Goal: Complete application form

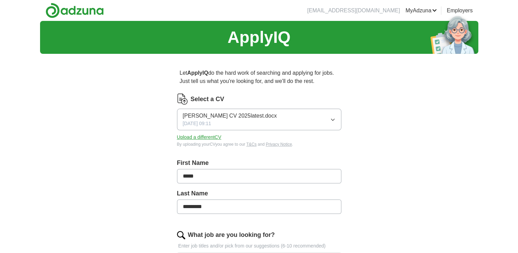
click at [208, 137] on button "Upload a different CV" at bounding box center [199, 137] width 45 height 7
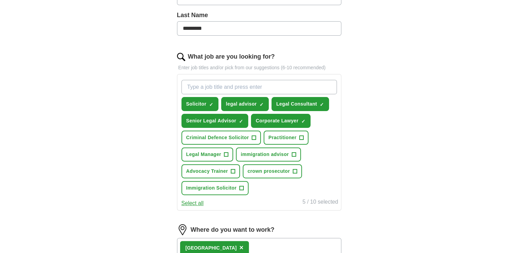
scroll to position [187, 0]
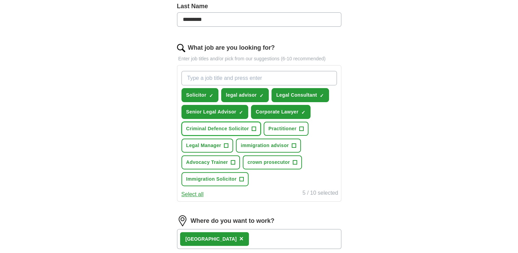
click at [252, 127] on span "+" at bounding box center [254, 128] width 4 height 5
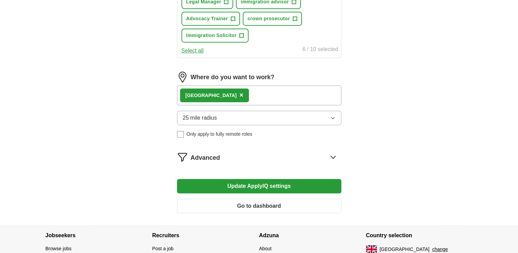
scroll to position [367, 0]
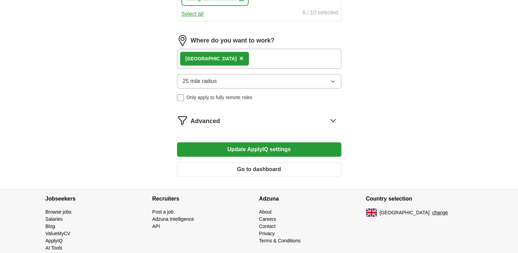
click at [240, 166] on button "Go to dashboard" at bounding box center [259, 169] width 164 height 14
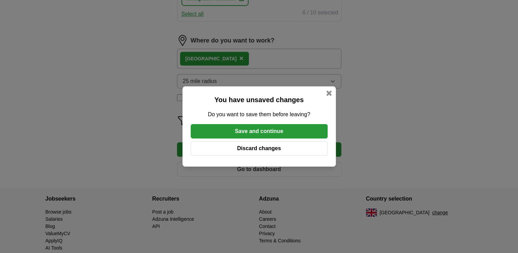
click at [256, 131] on button "Save and continue" at bounding box center [259, 131] width 137 height 14
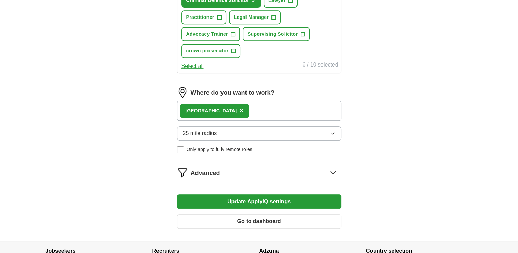
scroll to position [342, 0]
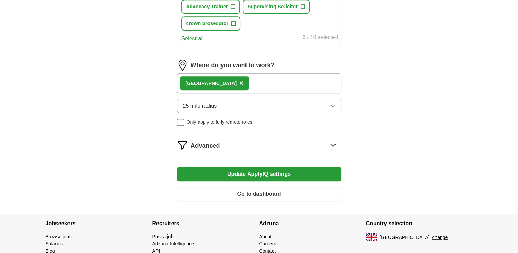
click at [331, 144] on icon at bounding box center [333, 144] width 11 height 11
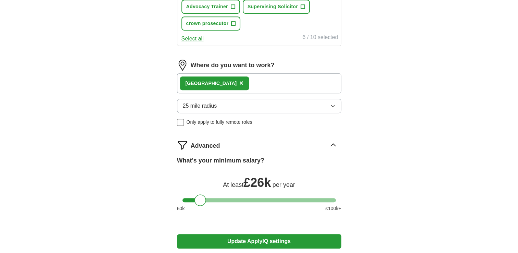
click at [258, 159] on label "What's your minimum salary?" at bounding box center [220, 160] width 87 height 9
click at [333, 142] on icon at bounding box center [333, 144] width 11 height 11
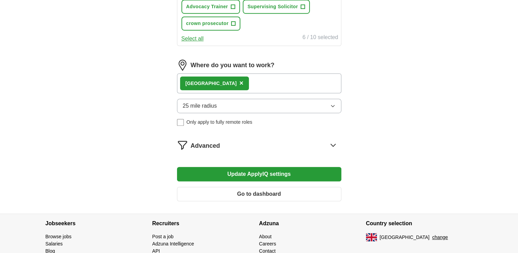
click at [288, 172] on button "Update ApplyIQ settings" at bounding box center [259, 174] width 164 height 14
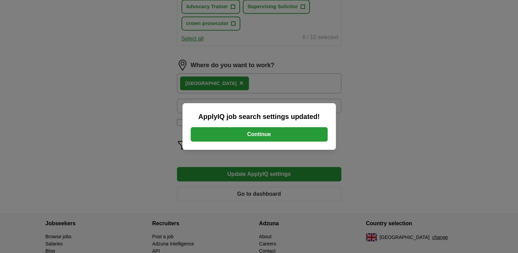
click at [272, 131] on button "Continue" at bounding box center [259, 134] width 137 height 14
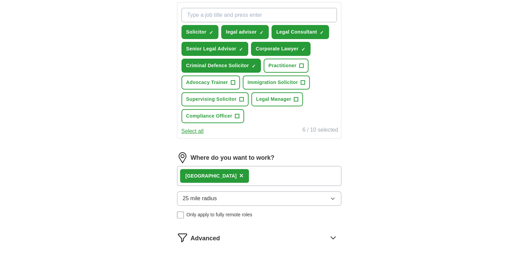
scroll to position [260, 0]
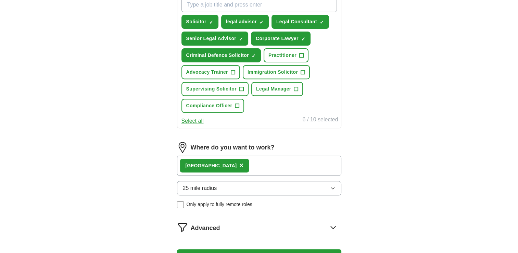
click at [334, 185] on icon "button" at bounding box center [332, 187] width 5 height 5
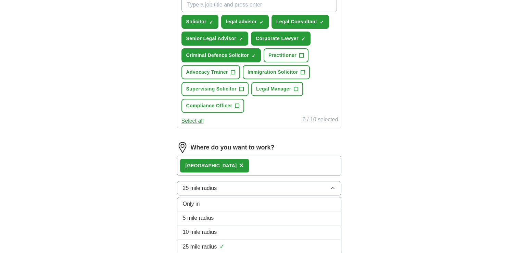
click at [334, 185] on icon "button" at bounding box center [332, 187] width 5 height 5
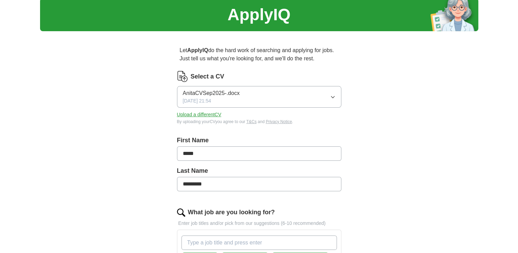
scroll to position [0, 0]
